Goal: Task Accomplishment & Management: Manage account settings

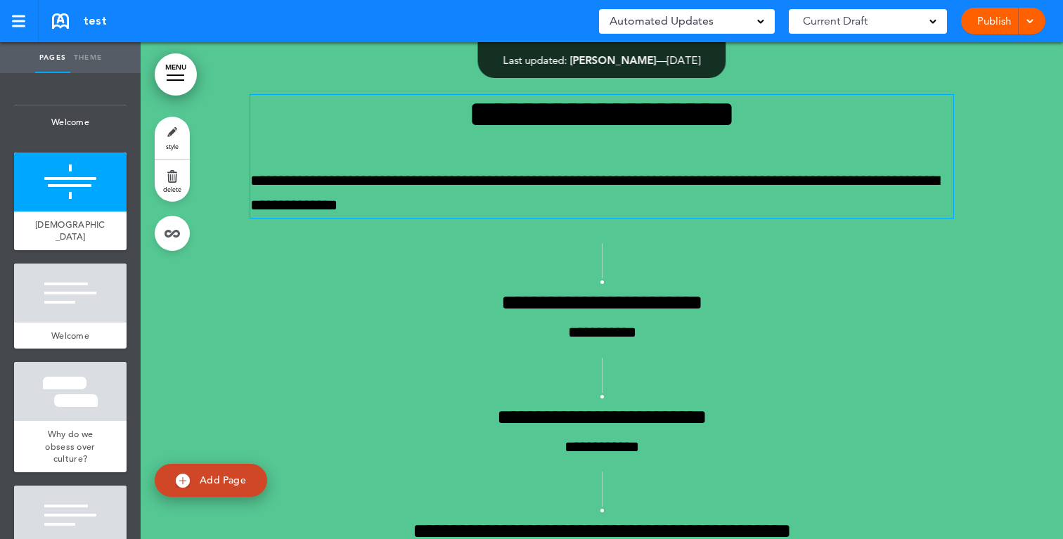
click at [561, 186] on p "**********" at bounding box center [601, 193] width 703 height 49
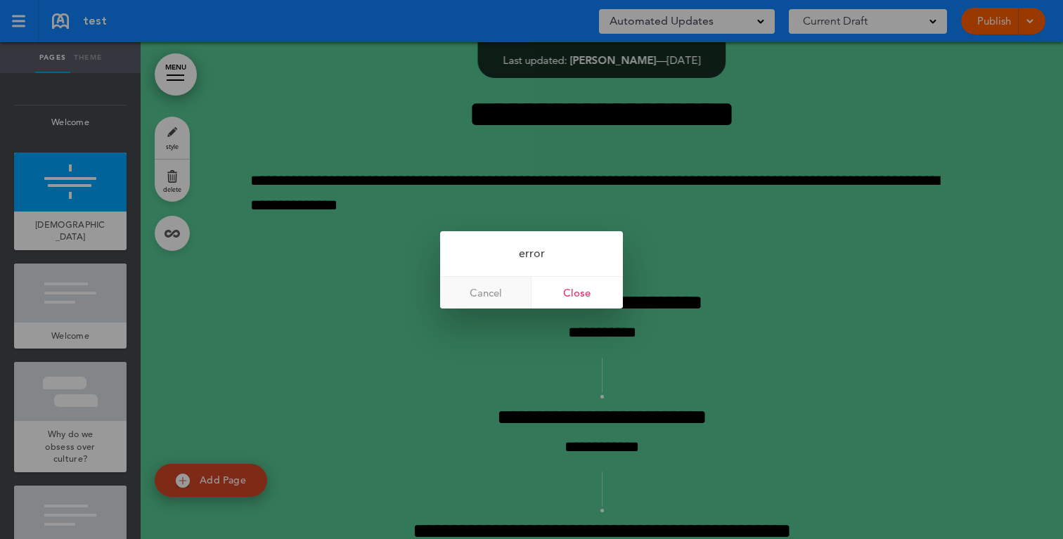
click at [506, 292] on link "Cancel" at bounding box center [485, 293] width 91 height 32
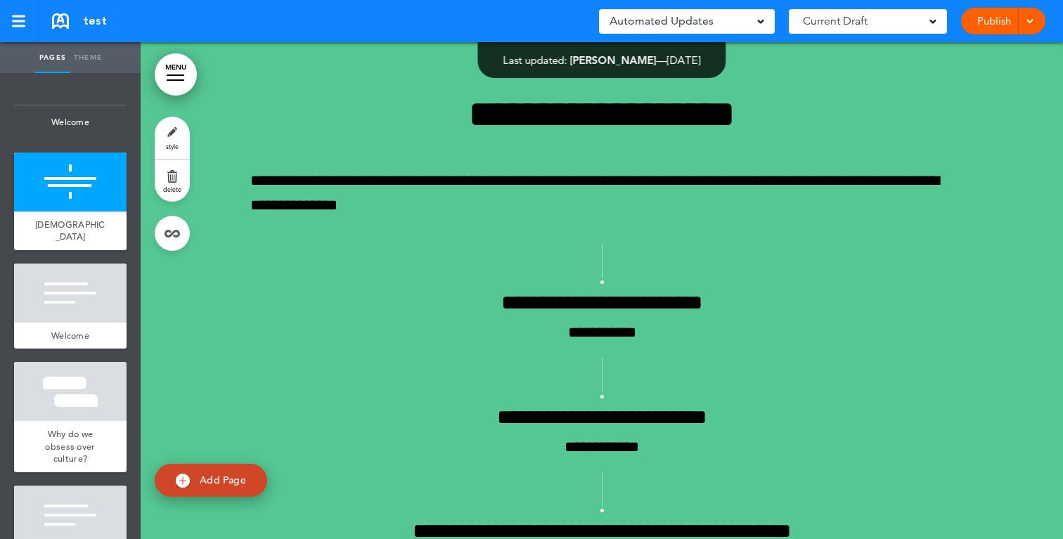
click at [1025, 27] on div at bounding box center [1028, 21] width 14 height 27
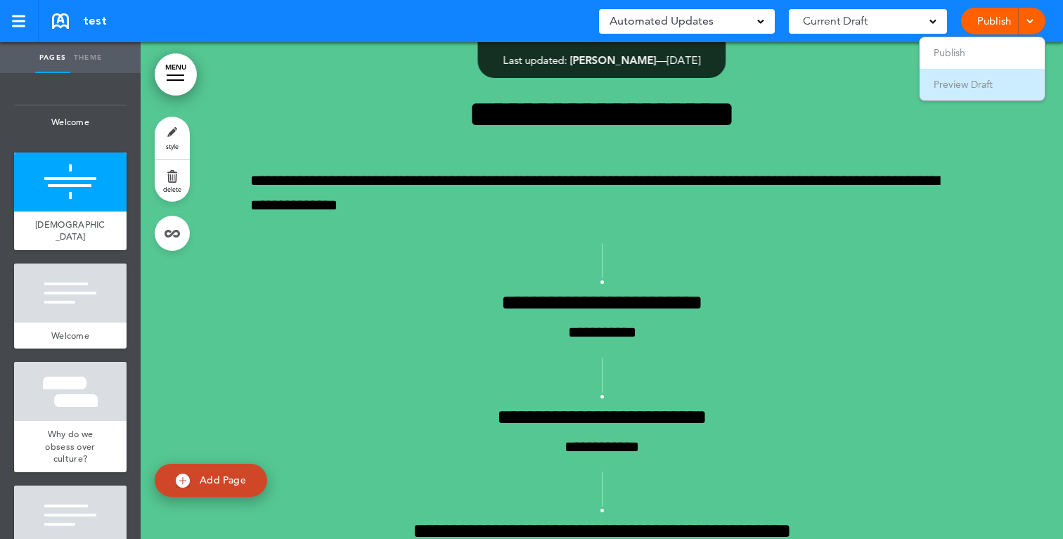
click at [978, 83] on span "Preview Draft" at bounding box center [963, 84] width 59 height 13
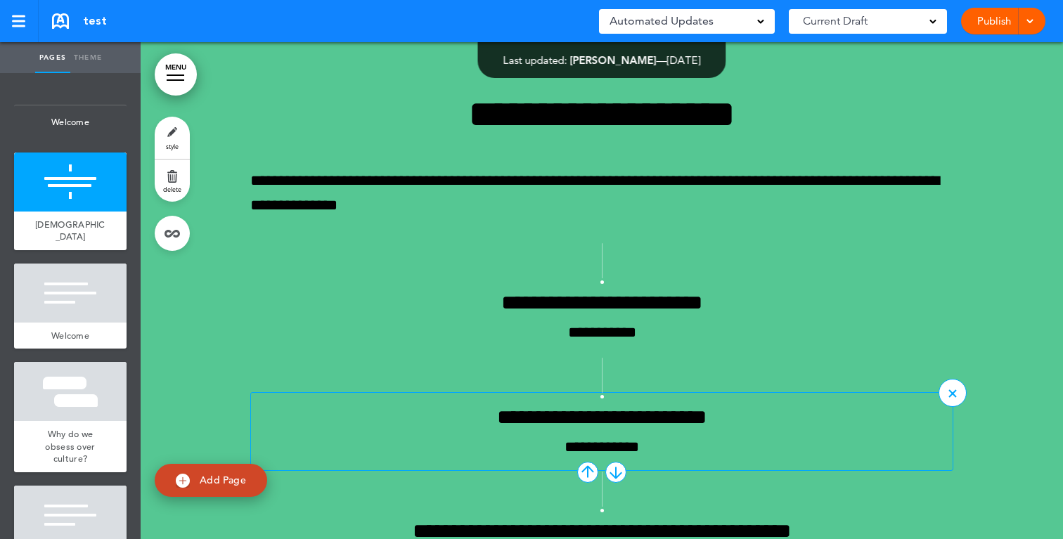
click at [602, 392] on div "**********" at bounding box center [601, 431] width 703 height 79
click at [621, 472] on div at bounding box center [616, 472] width 21 height 21
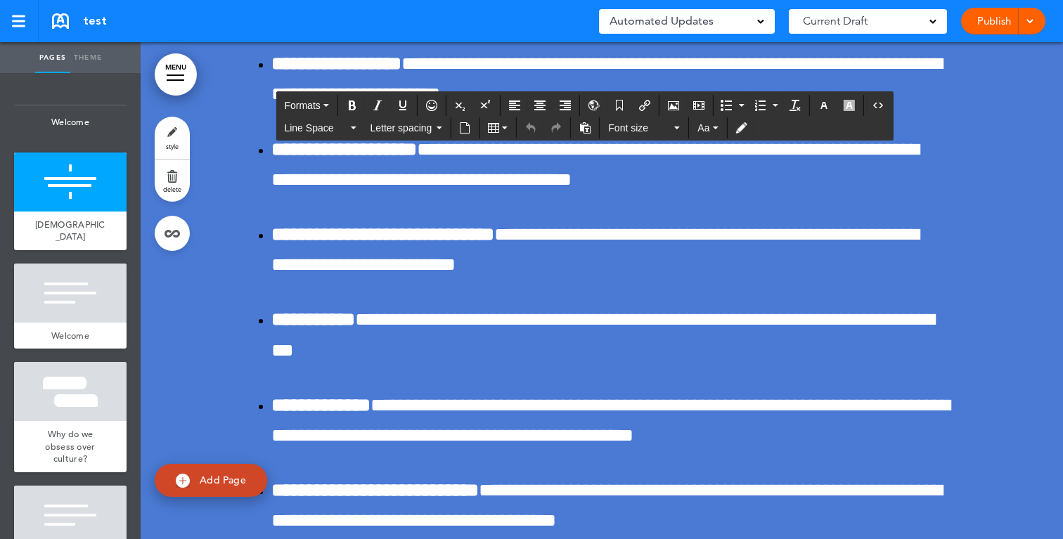
scroll to position [29045, 0]
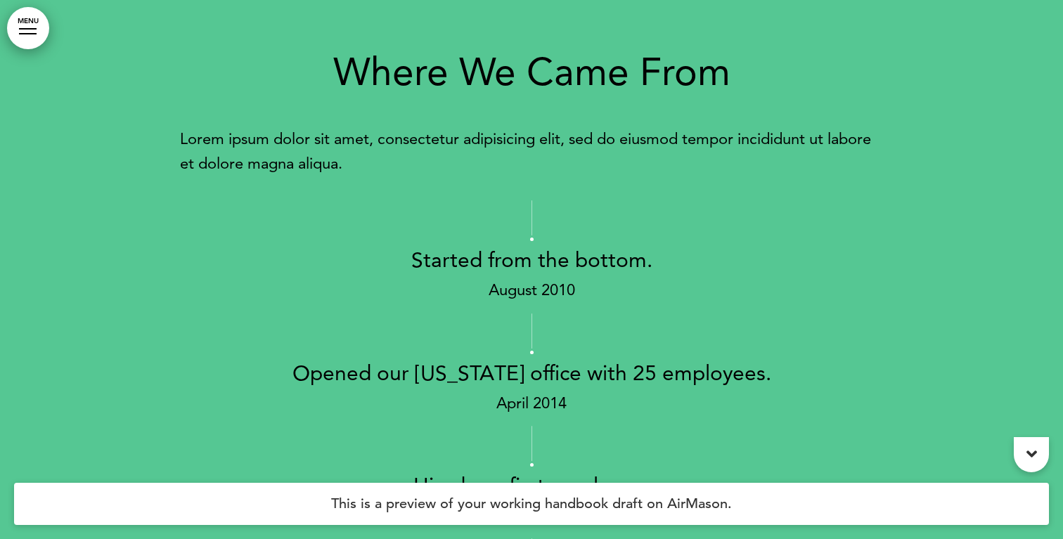
click at [1045, 459] on div at bounding box center [1031, 454] width 35 height 35
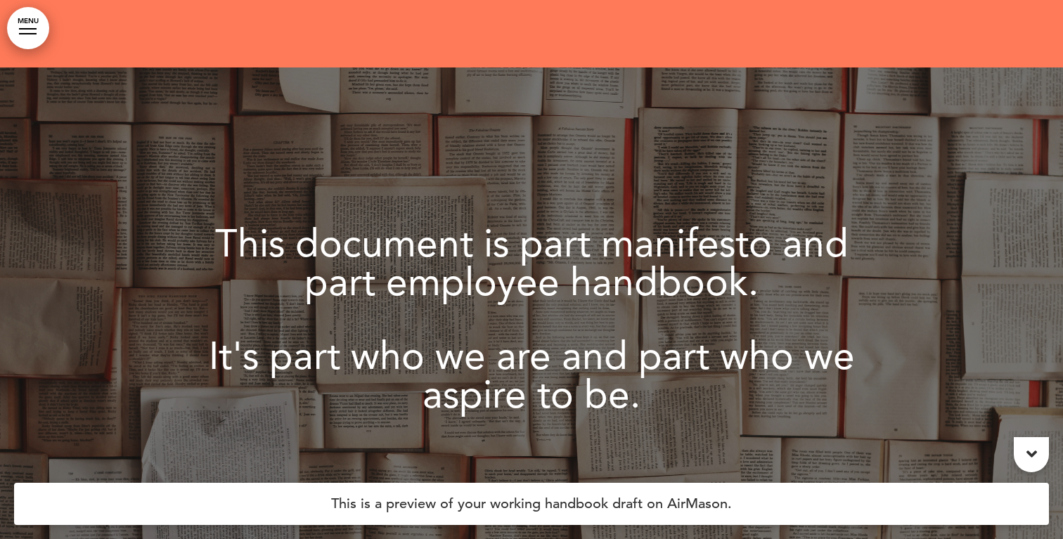
scroll to position [4700, 0]
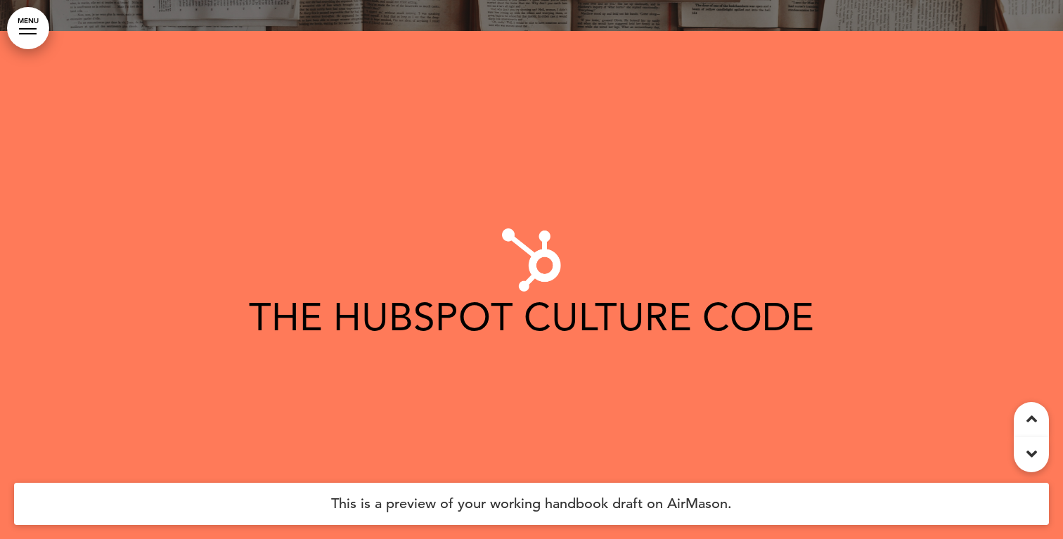
click at [1033, 433] on div at bounding box center [1031, 419] width 35 height 35
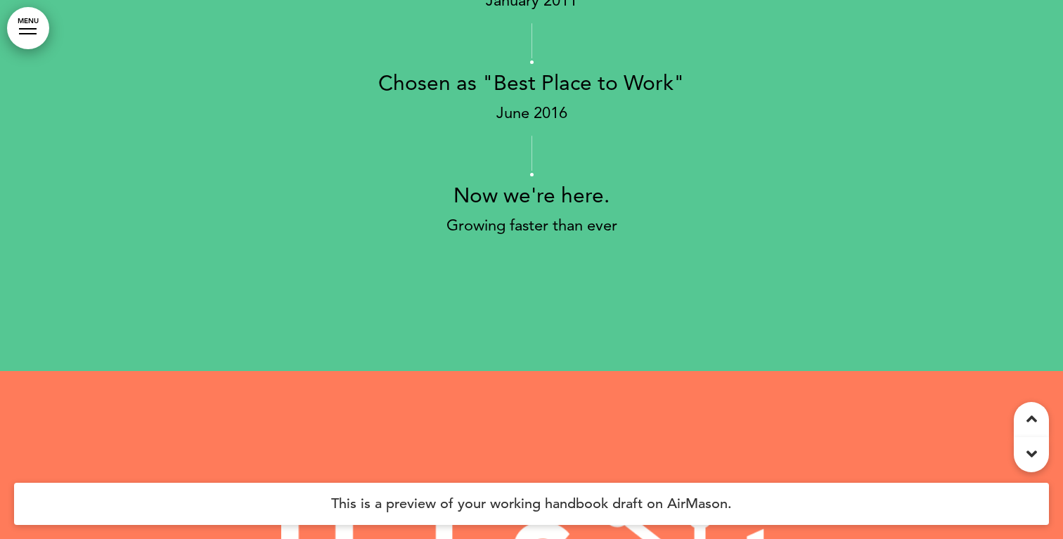
scroll to position [0, 0]
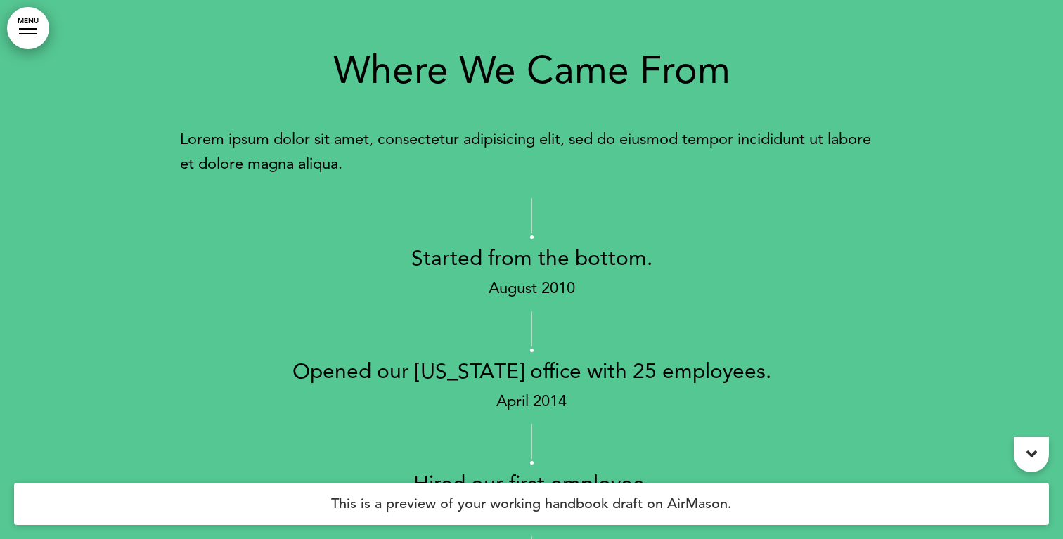
click at [1033, 433] on div "Where We Came From Lorem ipsum dolor sit amet, consectetur adipisicing elit, se…" at bounding box center [531, 426] width 1063 height 852
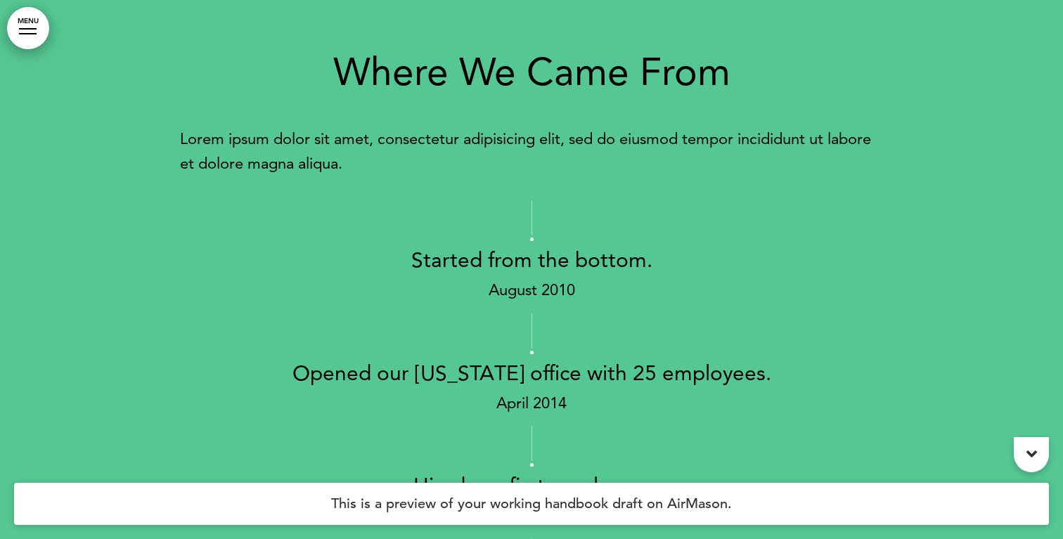
click at [1032, 456] on icon at bounding box center [1032, 454] width 11 height 17
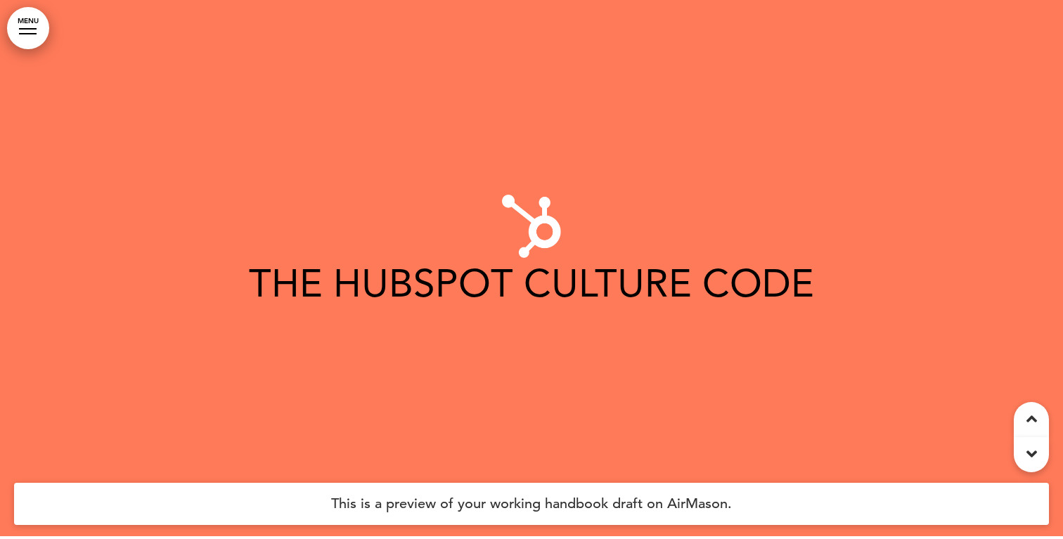
click at [1032, 456] on icon at bounding box center [1032, 454] width 11 height 17
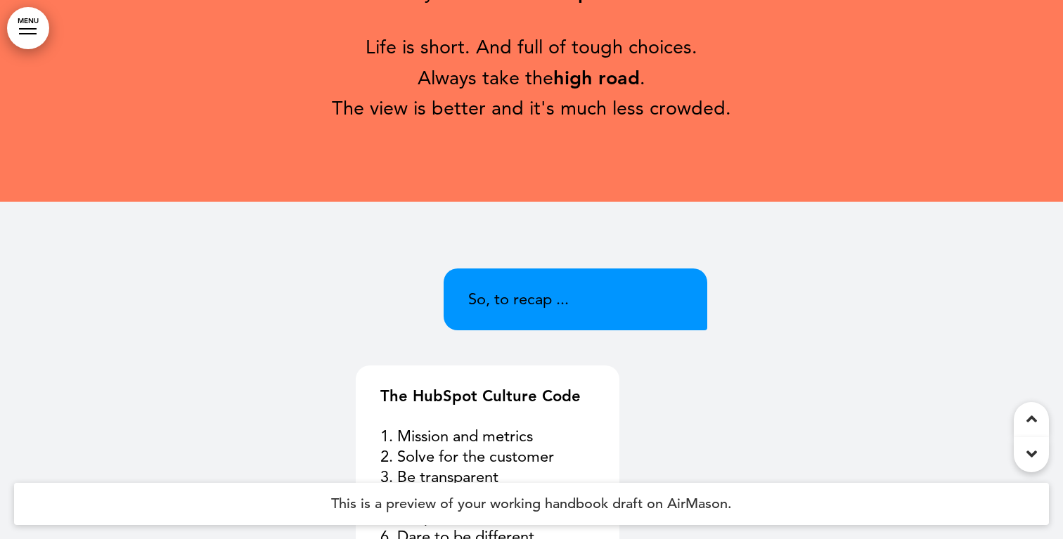
click at [1032, 456] on icon at bounding box center [1032, 454] width 11 height 17
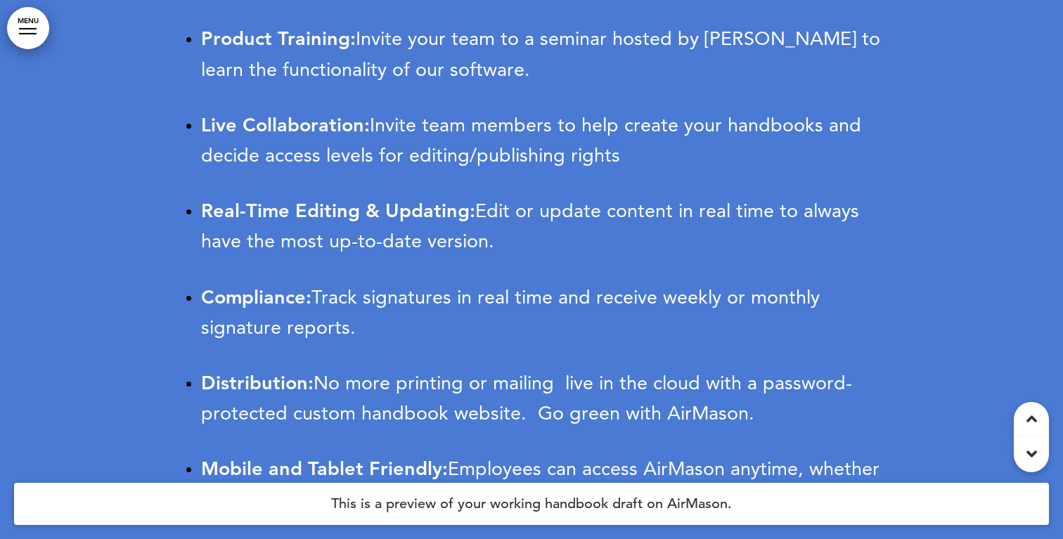
click at [1032, 456] on icon at bounding box center [1032, 454] width 11 height 17
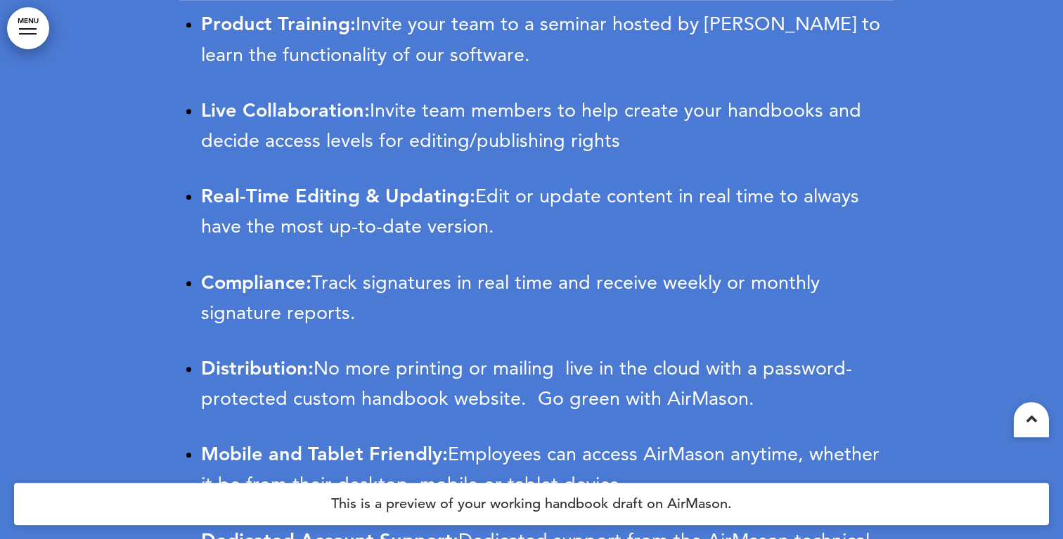
click at [1032, 456] on div at bounding box center [531, 227] width 1063 height 1097
click at [1033, 425] on icon at bounding box center [1032, 419] width 11 height 17
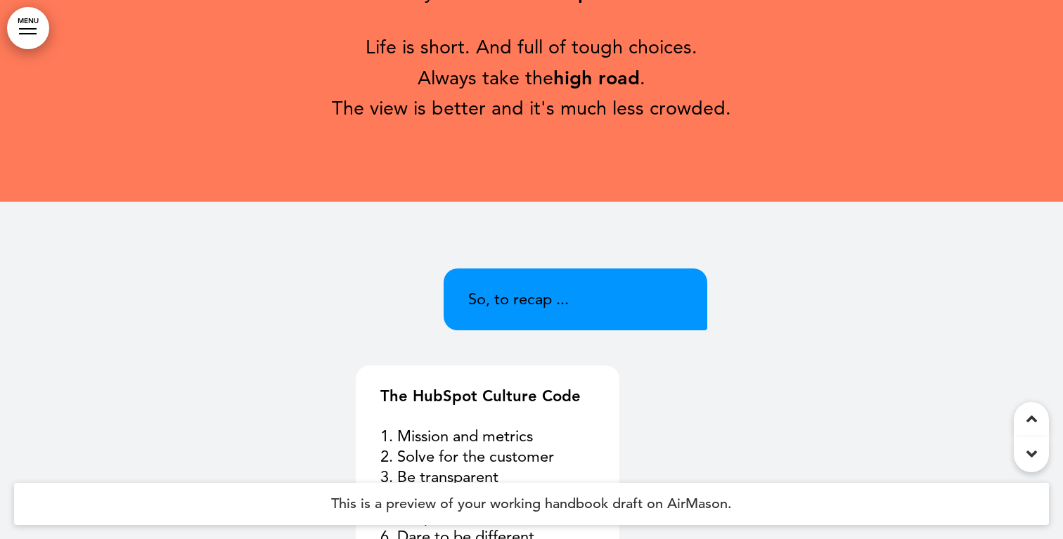
click at [1033, 425] on icon at bounding box center [1032, 419] width 11 height 17
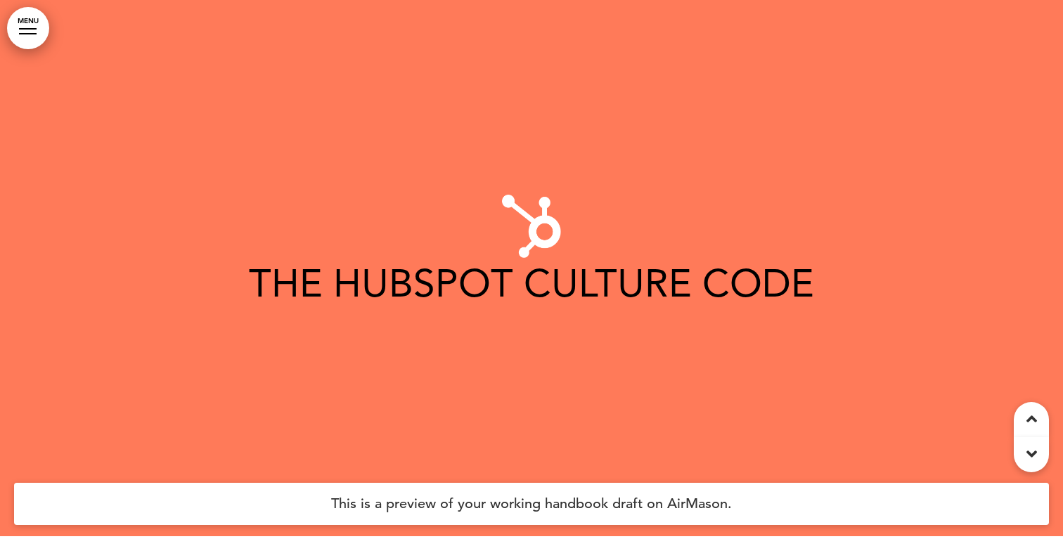
click at [1033, 425] on icon at bounding box center [1032, 419] width 11 height 17
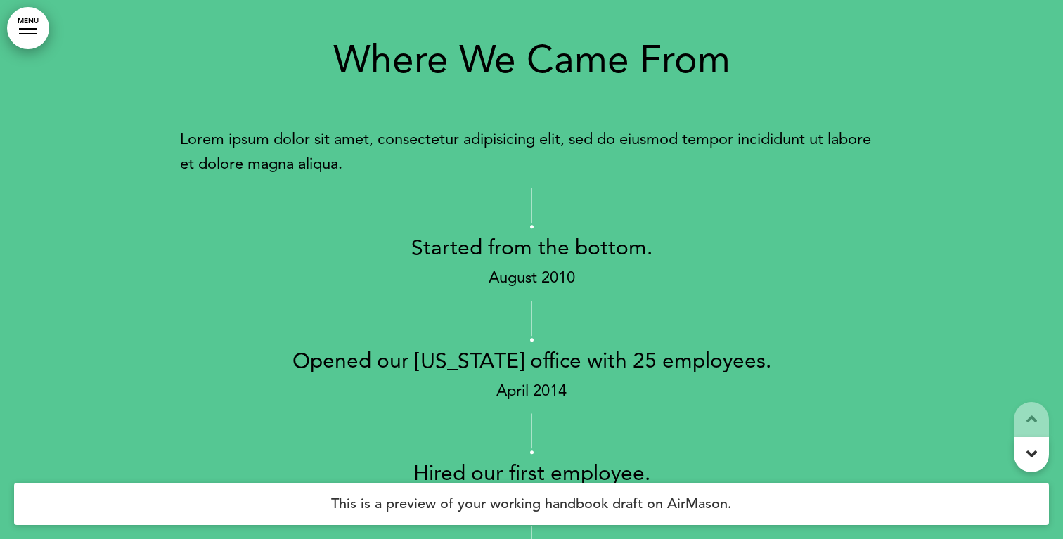
click at [1033, 425] on icon at bounding box center [1032, 419] width 11 height 17
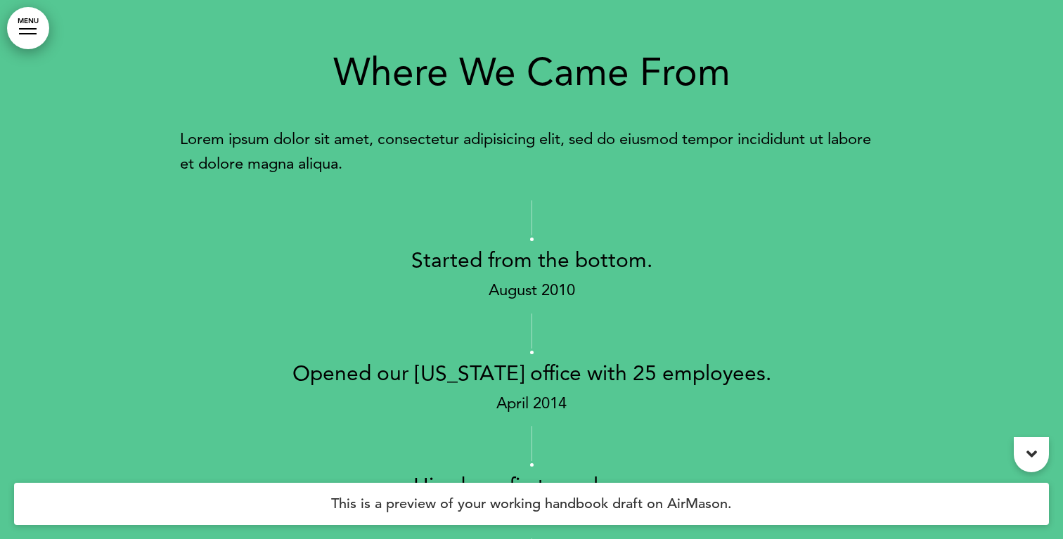
click at [354, 91] on h1 "Where We Came From" at bounding box center [531, 72] width 703 height 39
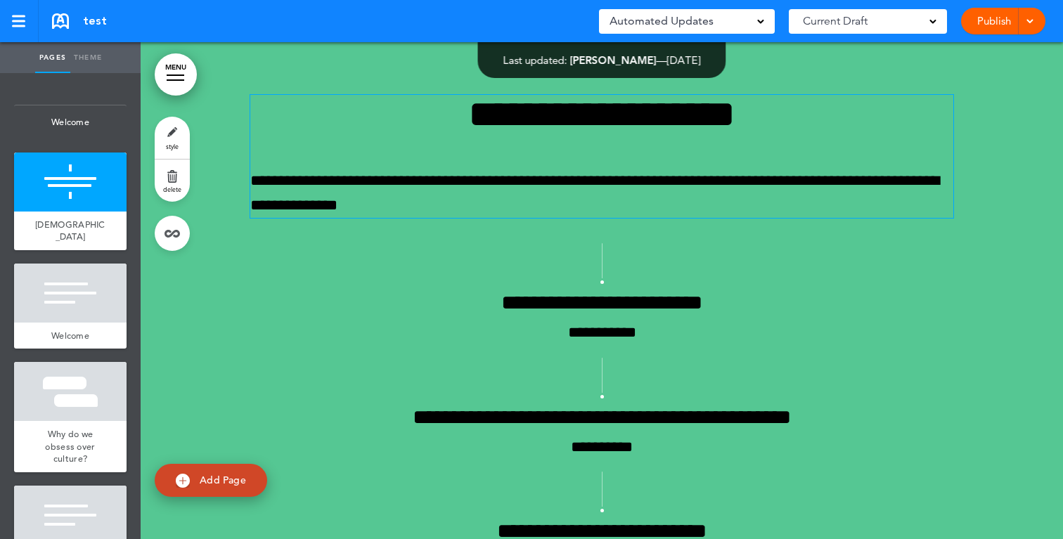
click at [555, 180] on p "**********" at bounding box center [601, 193] width 703 height 49
click at [174, 134] on link "style" at bounding box center [172, 138] width 35 height 42
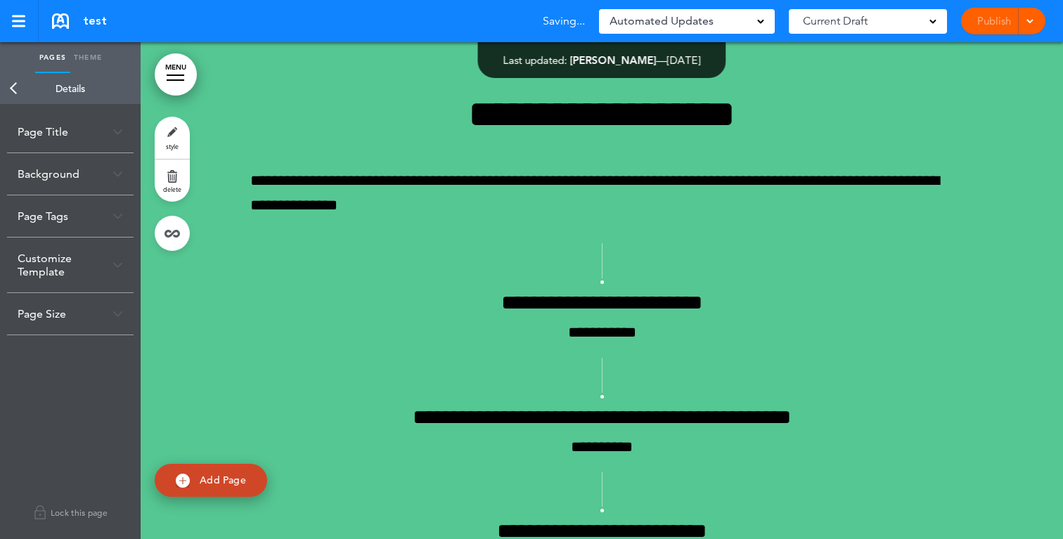
click at [14, 90] on link "Back" at bounding box center [14, 88] width 28 height 31
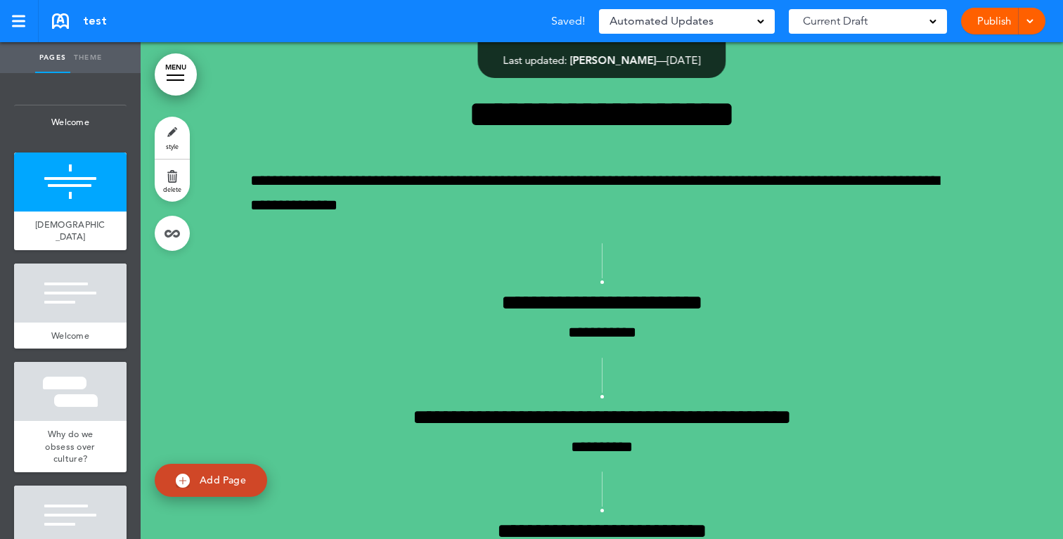
click at [163, 87] on link "MENU" at bounding box center [176, 74] width 42 height 42
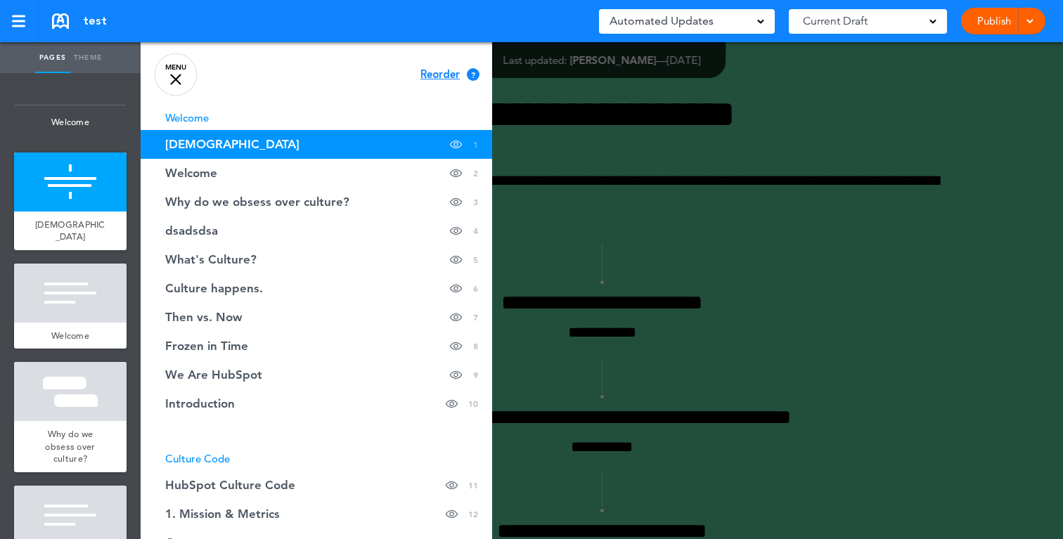
click at [575, 231] on div at bounding box center [672, 269] width 1063 height 539
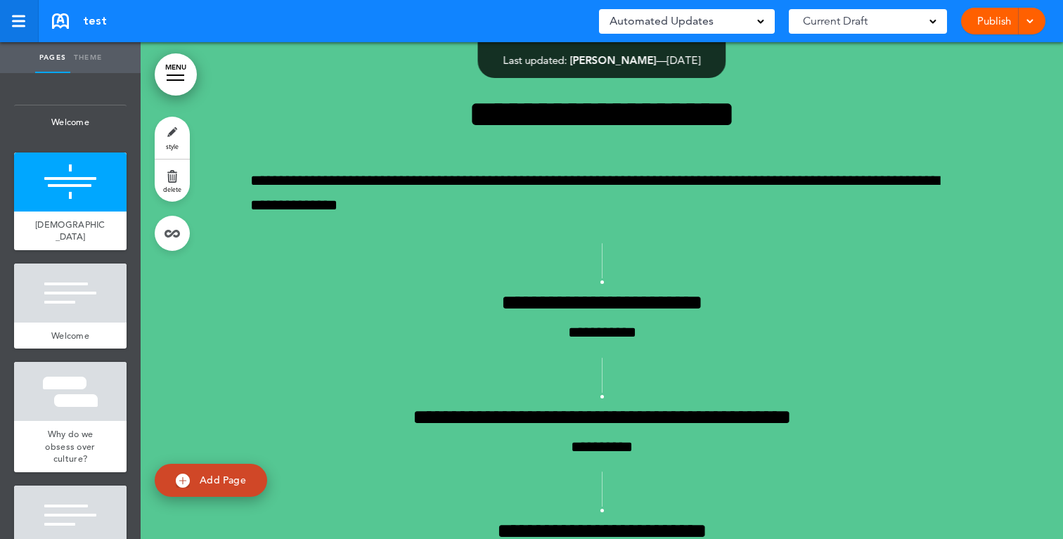
click at [21, 27] on div at bounding box center [18, 26] width 13 height 2
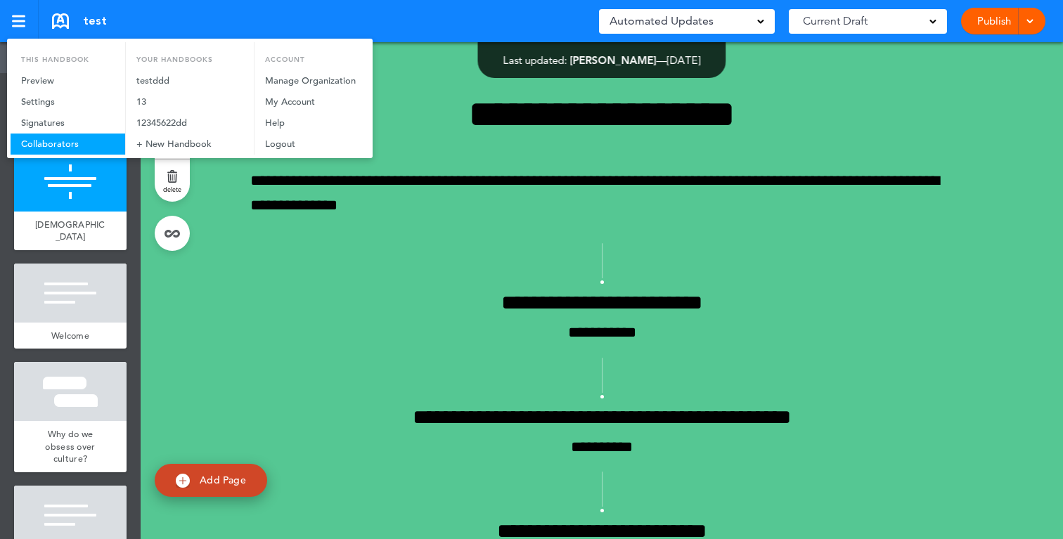
click at [59, 134] on link "Collaborators" at bounding box center [68, 144] width 115 height 21
